Goal: Information Seeking & Learning: Learn about a topic

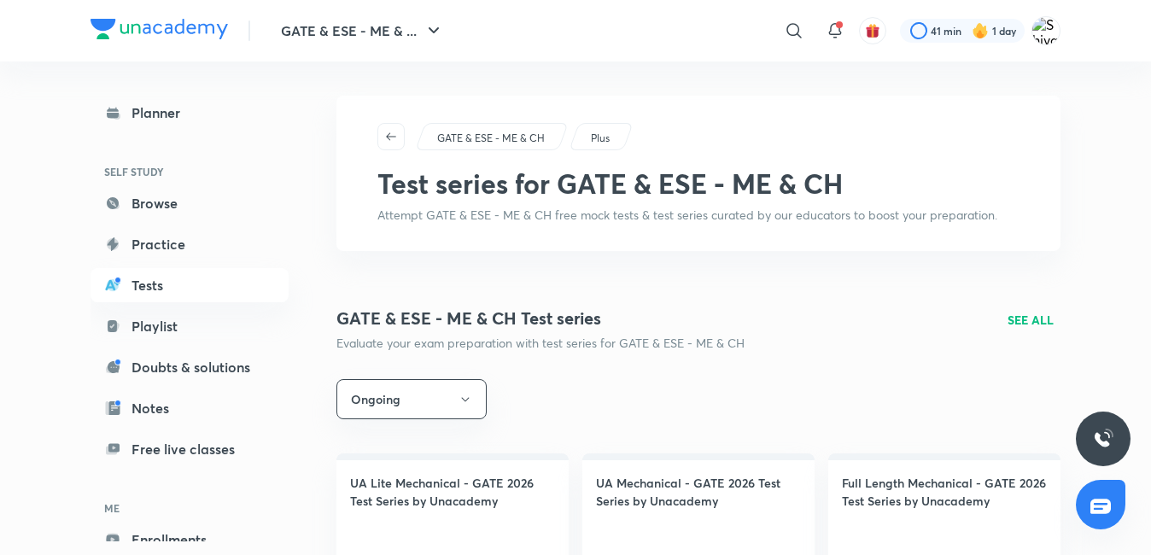
click at [664, 46] on div "​" at bounding box center [654, 30] width 314 height 41
click at [175, 206] on link "Browse" at bounding box center [189, 203] width 198 height 34
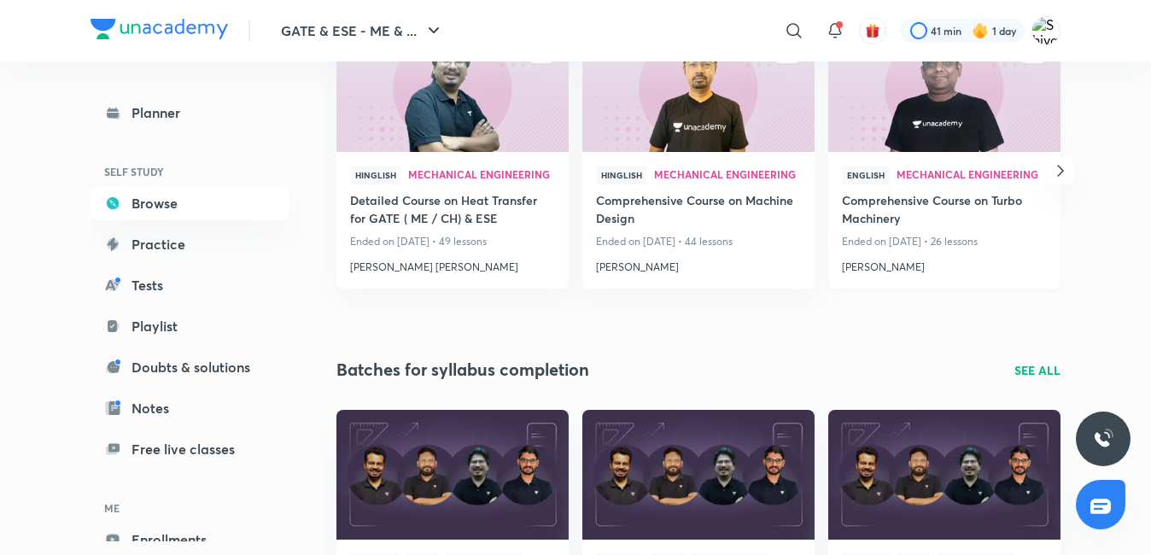
scroll to position [256, 0]
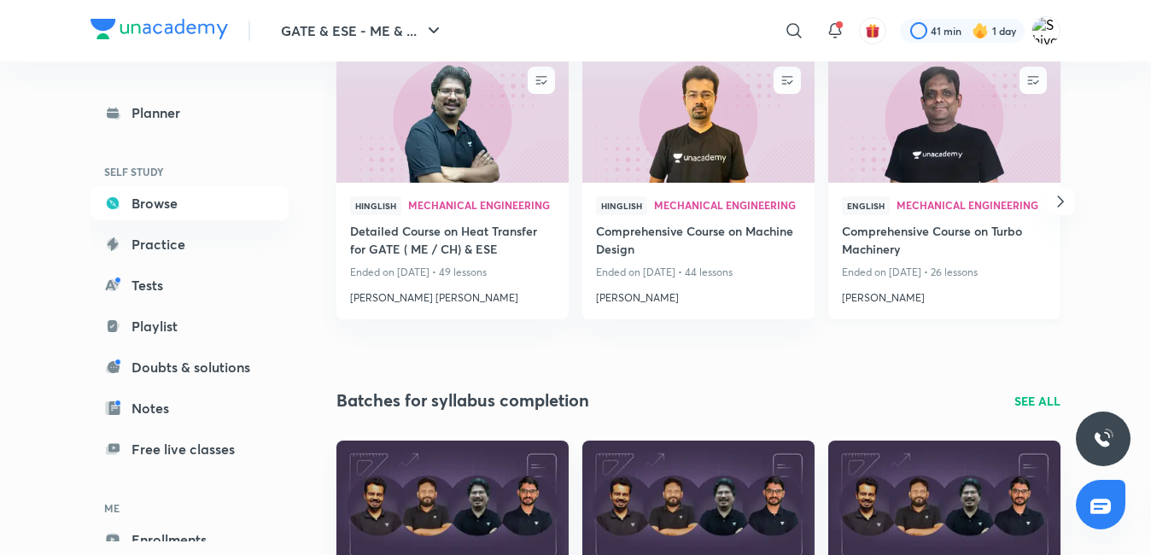
click at [939, 154] on img at bounding box center [943, 117] width 236 height 132
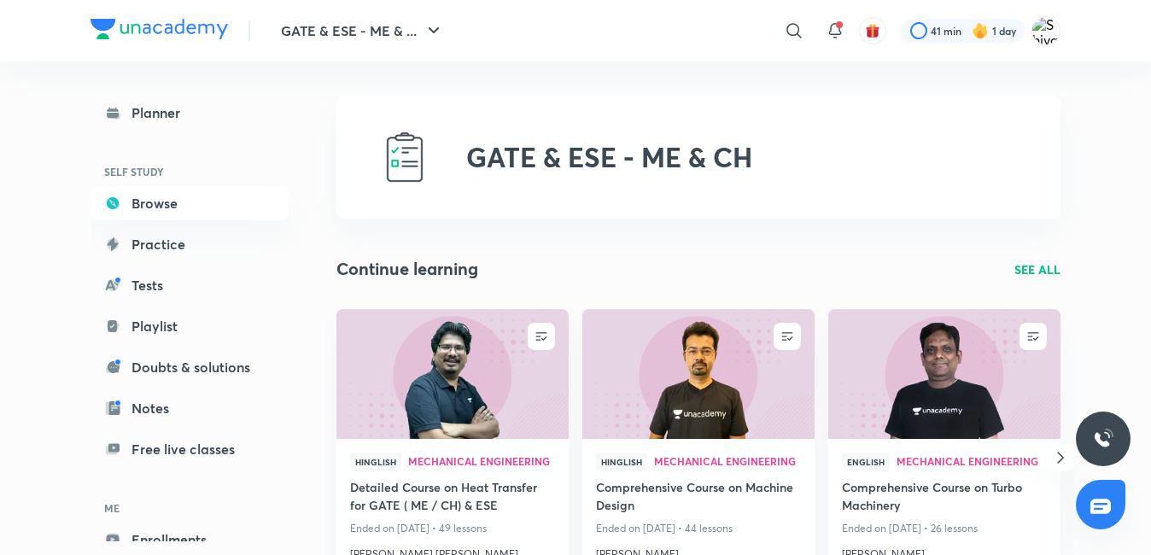
scroll to position [256, 0]
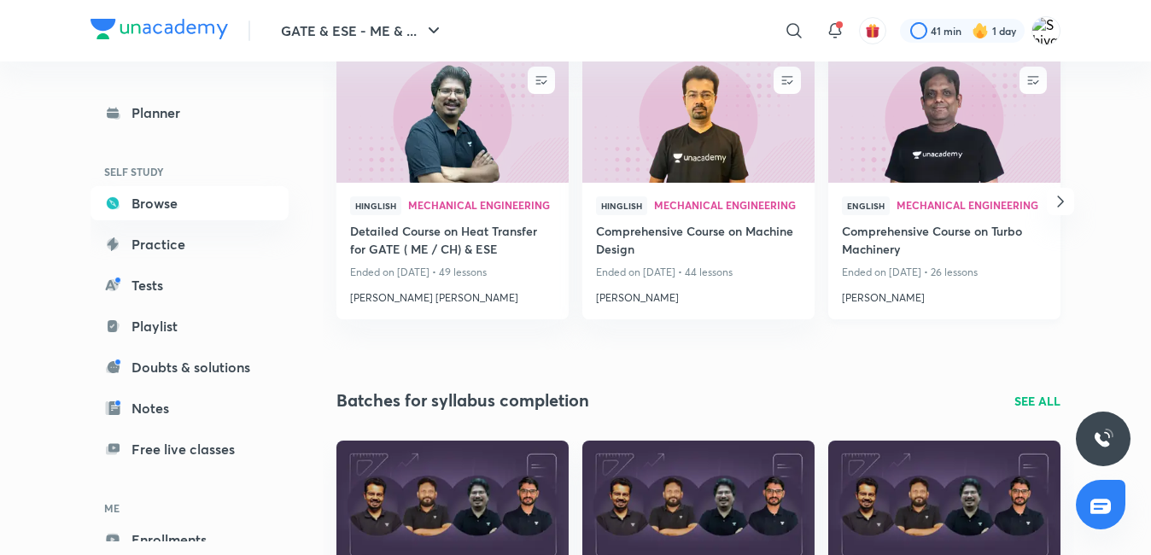
click at [857, 201] on span "English" at bounding box center [866, 205] width 48 height 19
click at [917, 174] on img at bounding box center [943, 117] width 236 height 132
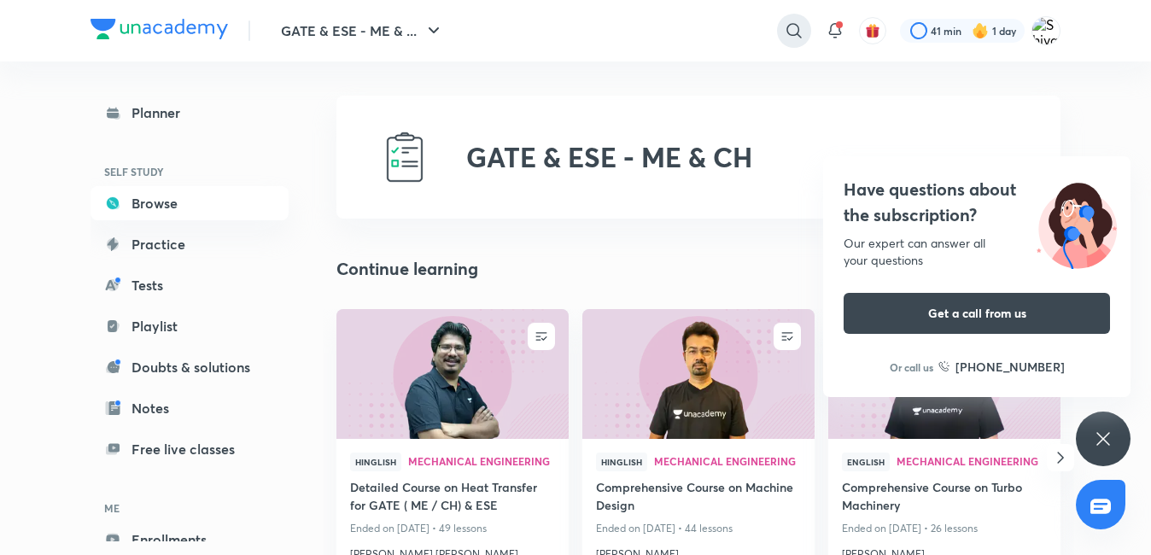
click at [793, 26] on icon at bounding box center [794, 30] width 20 height 20
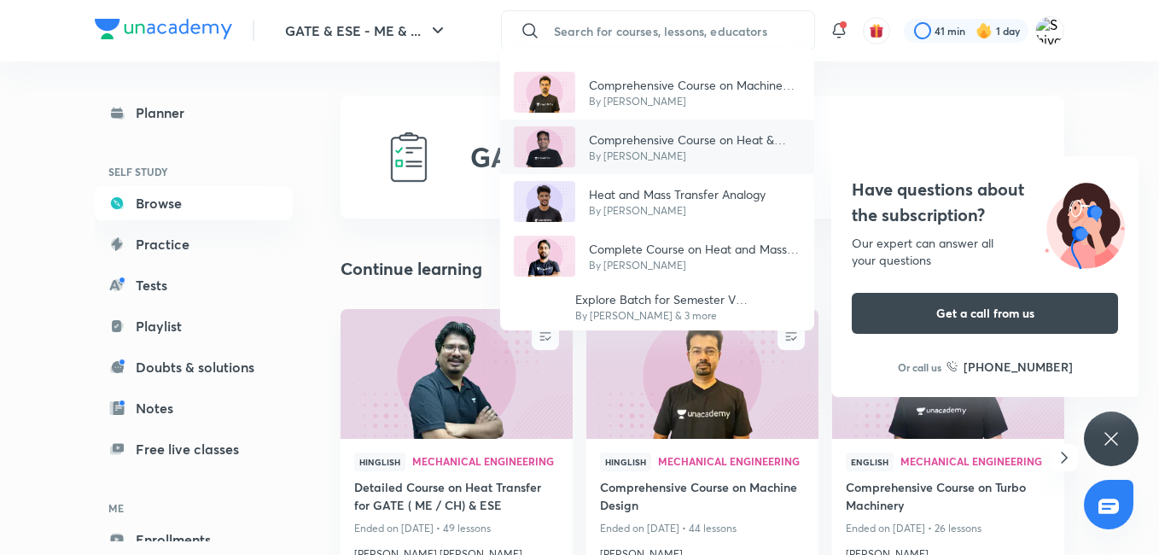
click at [661, 139] on p "Comprehensive Course on Heat & Mass Transfer" at bounding box center [695, 140] width 212 height 18
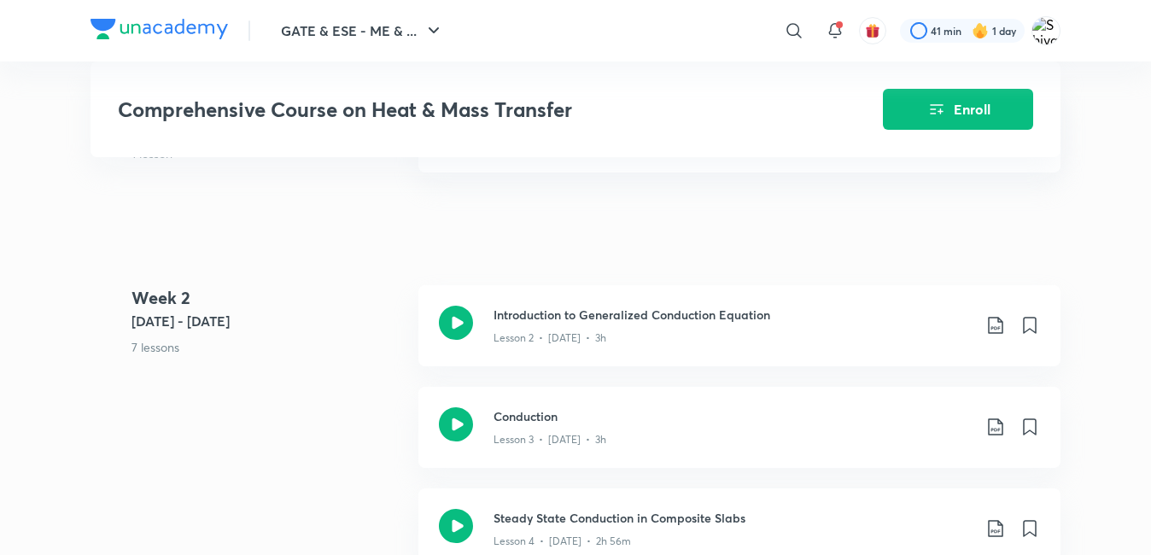
scroll to position [1024, 0]
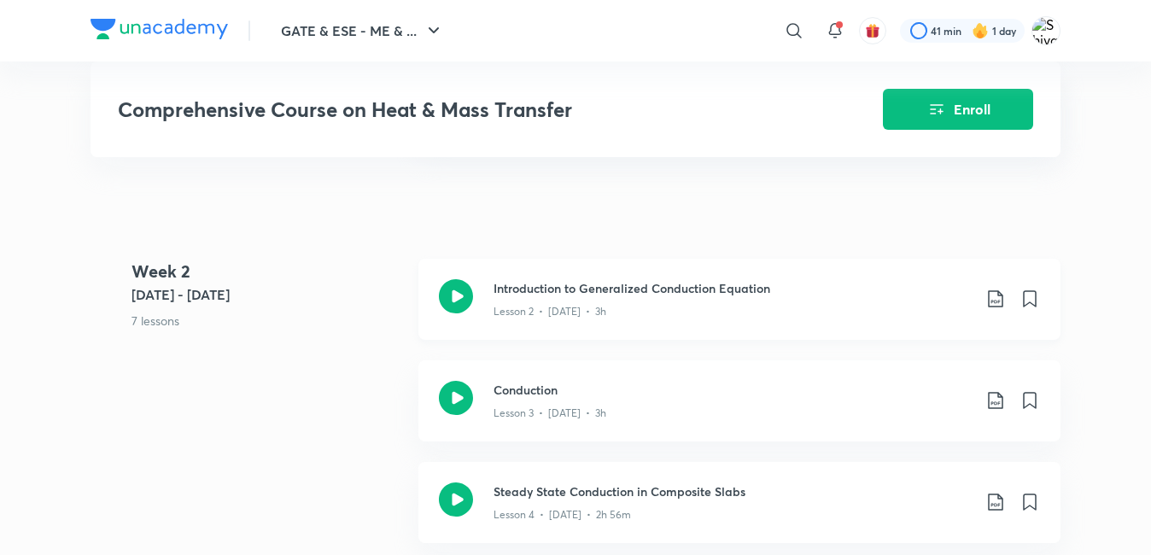
click at [455, 305] on icon at bounding box center [456, 296] width 34 height 34
